Goal: Task Accomplishment & Management: Manage account settings

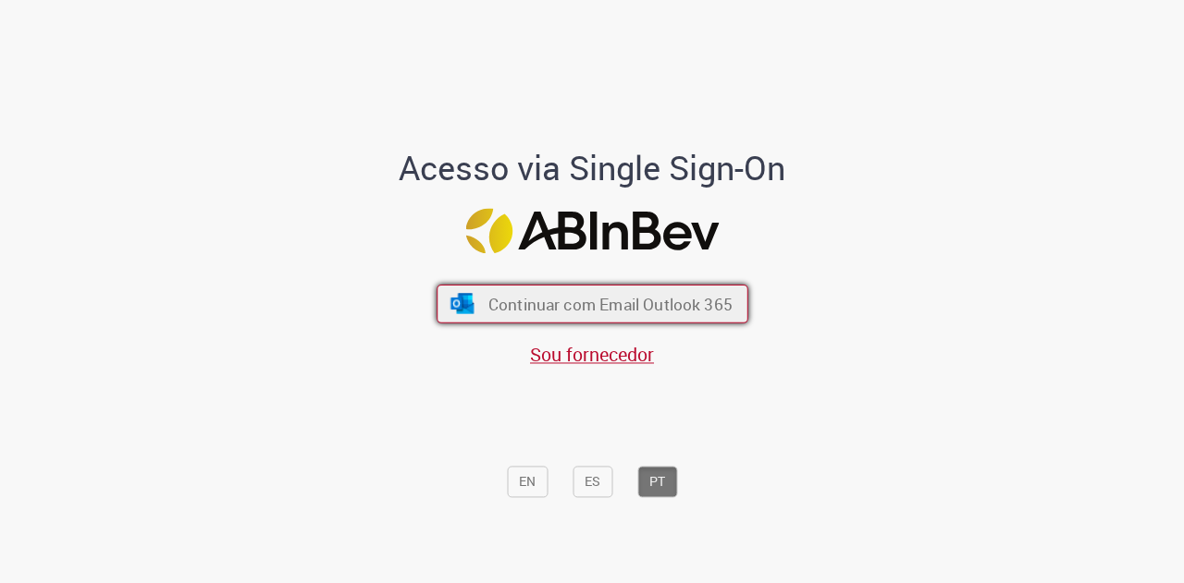
click at [608, 310] on span "Continuar com Email Outlook 365" at bounding box center [609, 303] width 244 height 21
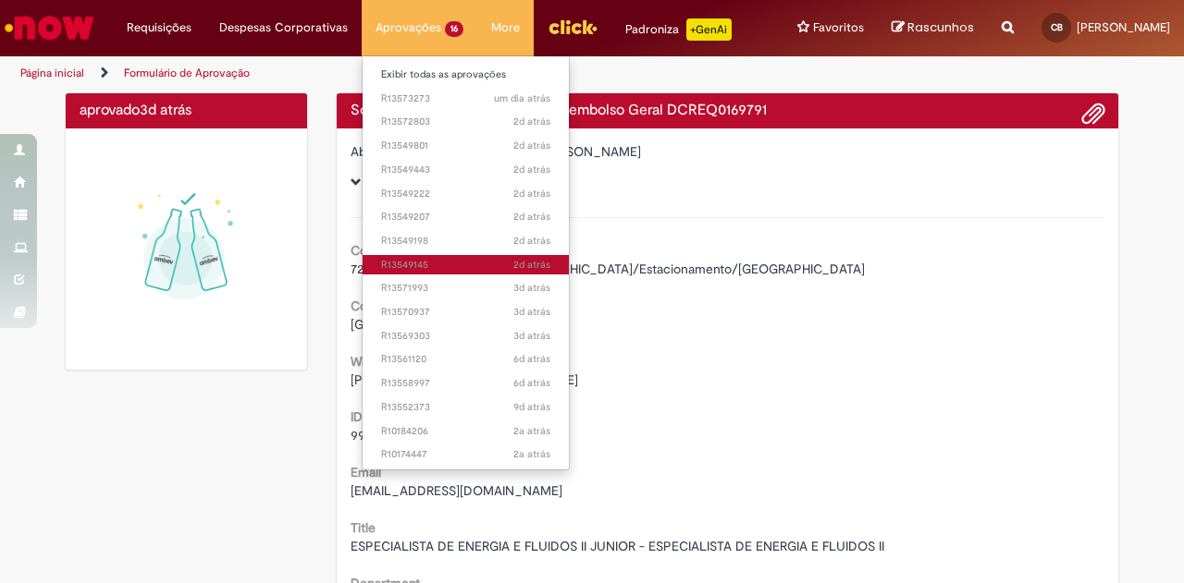
click at [381, 268] on span "2d atrás 2 [PERSON_NAME] atrás R13549145" at bounding box center [465, 265] width 169 height 15
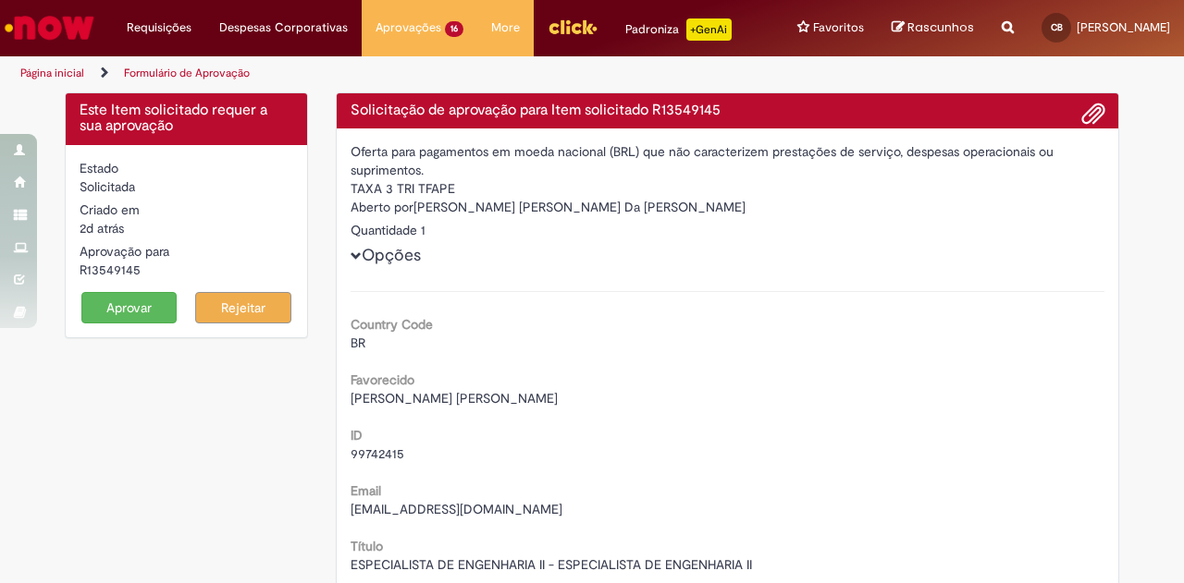
click at [112, 323] on button "Aprovar" at bounding box center [129, 307] width 96 height 31
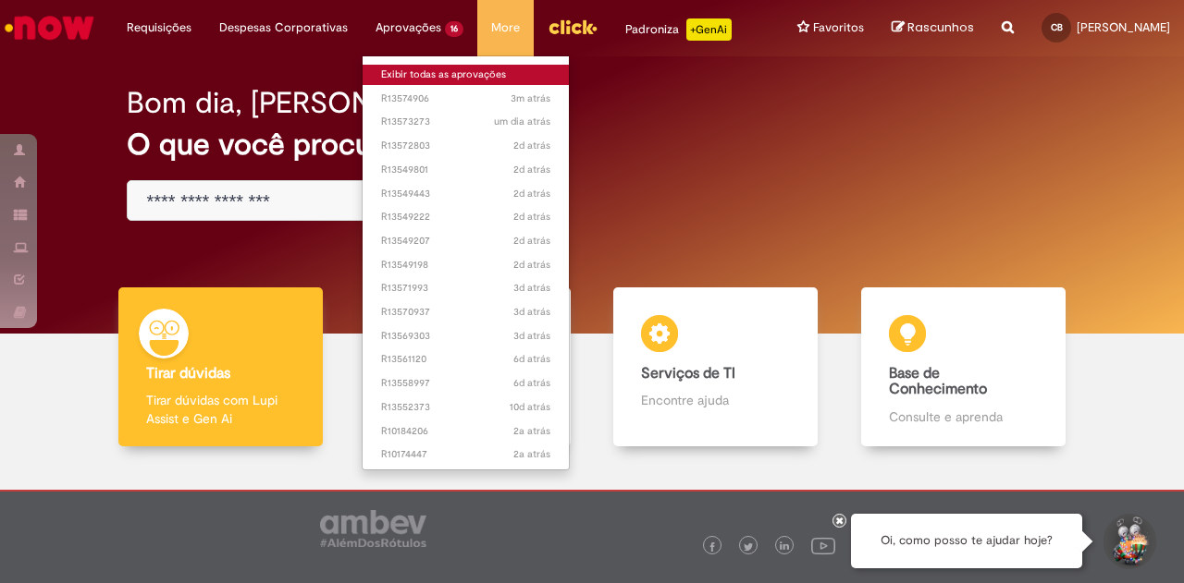
click at [420, 71] on link "Exibir todas as aprovações" at bounding box center [465, 75] width 206 height 20
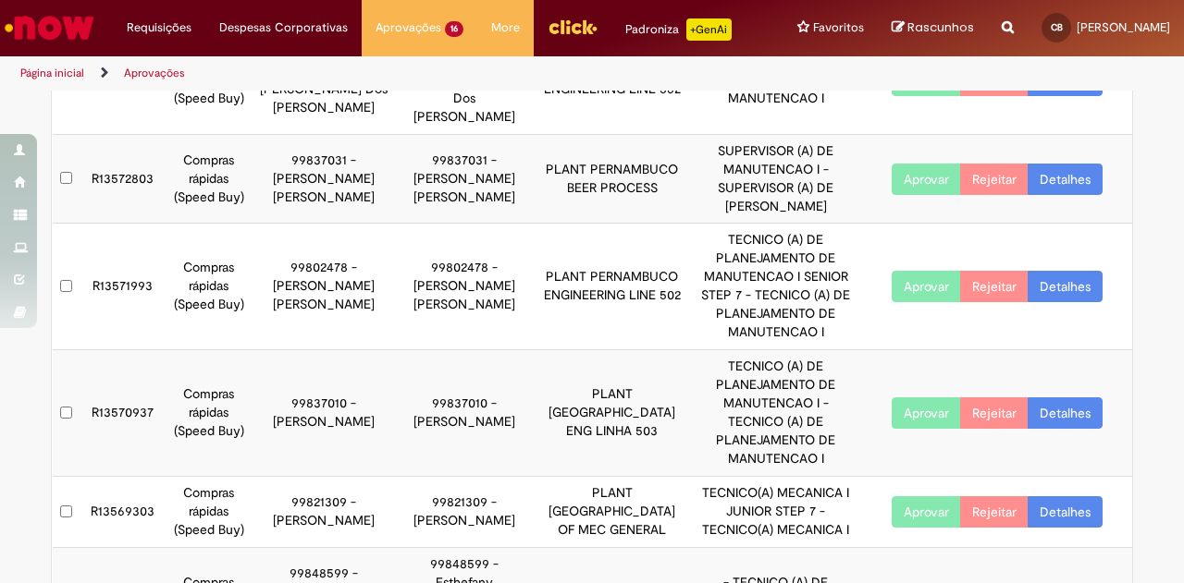
scroll to position [277, 0]
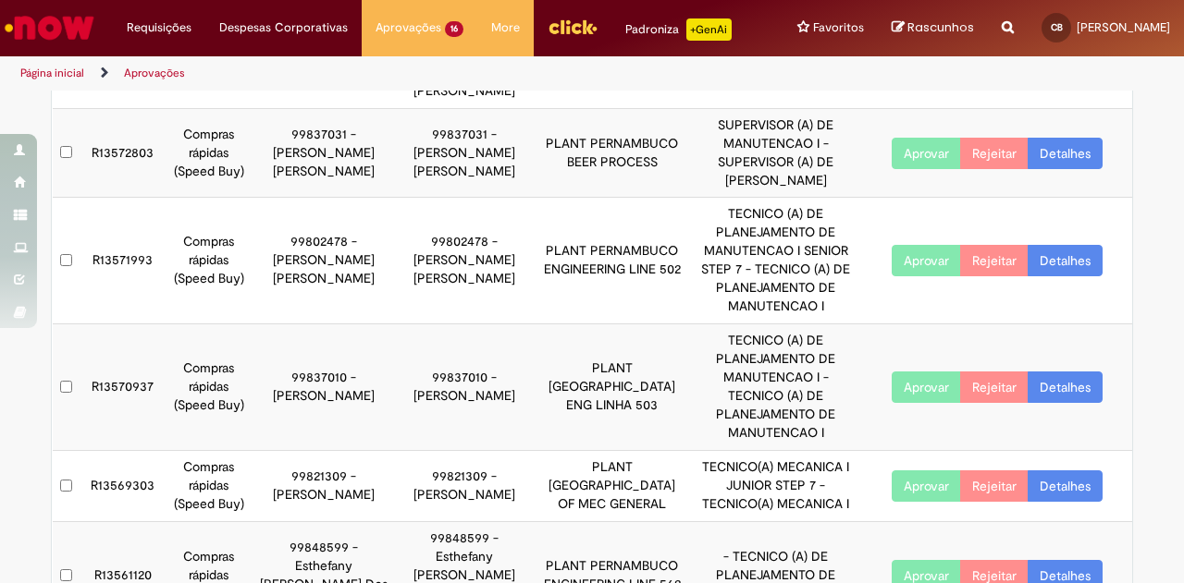
click at [71, 451] on td at bounding box center [67, 486] width 28 height 71
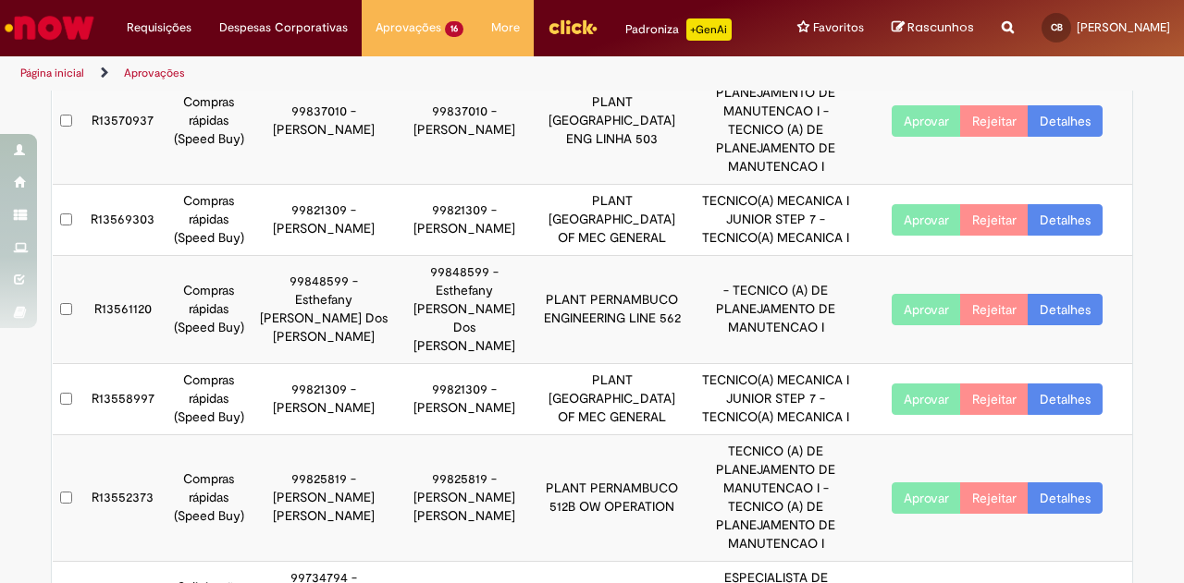
scroll to position [546, 0]
